Goal: Navigation & Orientation: Go to known website

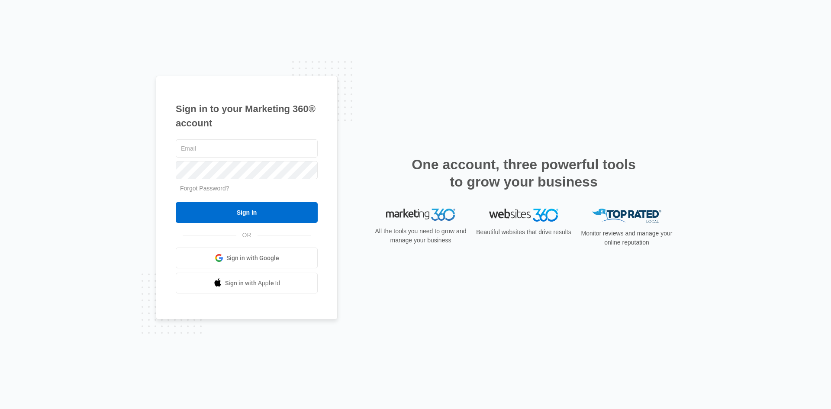
click at [211, 149] on input "text" at bounding box center [247, 148] width 142 height 18
type input "[EMAIL_ADDRESS][DOMAIN_NAME]"
click at [250, 210] on input "Sign In" at bounding box center [247, 212] width 142 height 21
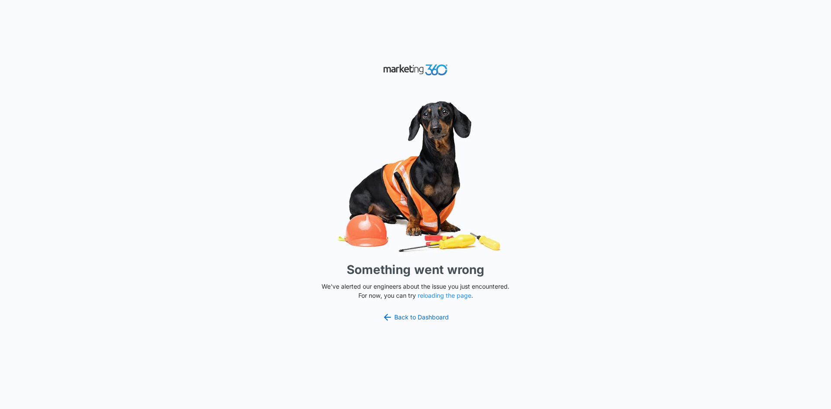
click at [219, 128] on div "Something went wrong We've alerted our engineers about the issue you just encou…" at bounding box center [415, 204] width 831 height 409
click at [434, 316] on link "Back to Dashboard" at bounding box center [415, 317] width 67 height 10
click at [428, 318] on link "Back to Dashboard" at bounding box center [415, 317] width 67 height 10
